Goal: Navigation & Orientation: Find specific page/section

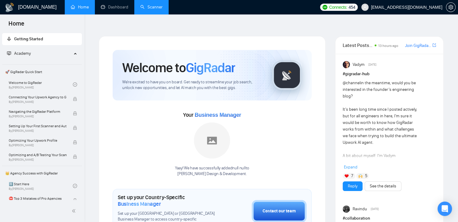
click at [153, 6] on link "Scanner" at bounding box center [151, 7] width 22 height 5
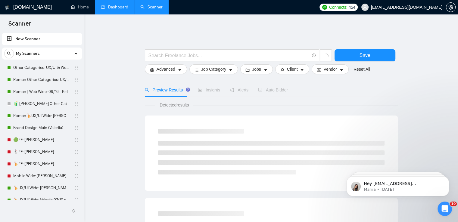
click at [122, 10] on link "Dashboard" at bounding box center [114, 7] width 27 height 5
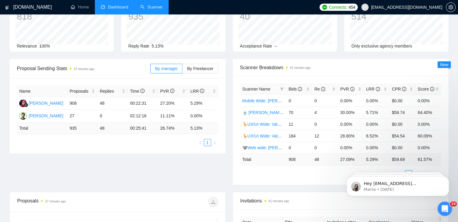
scroll to position [60, 0]
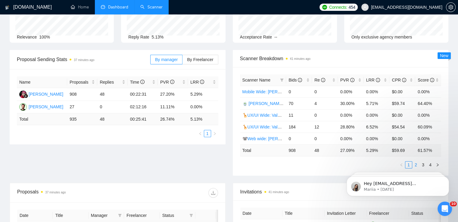
click at [416, 162] on link "2" at bounding box center [415, 165] width 7 height 7
click at [420, 162] on link "3" at bounding box center [422, 165] width 7 height 7
click at [427, 162] on link "4" at bounding box center [430, 165] width 7 height 7
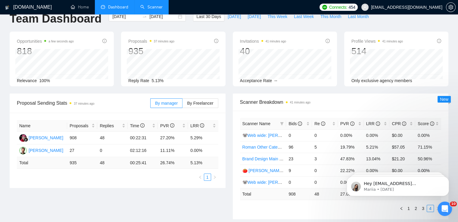
scroll to position [0, 0]
